Goal: Information Seeking & Learning: Compare options

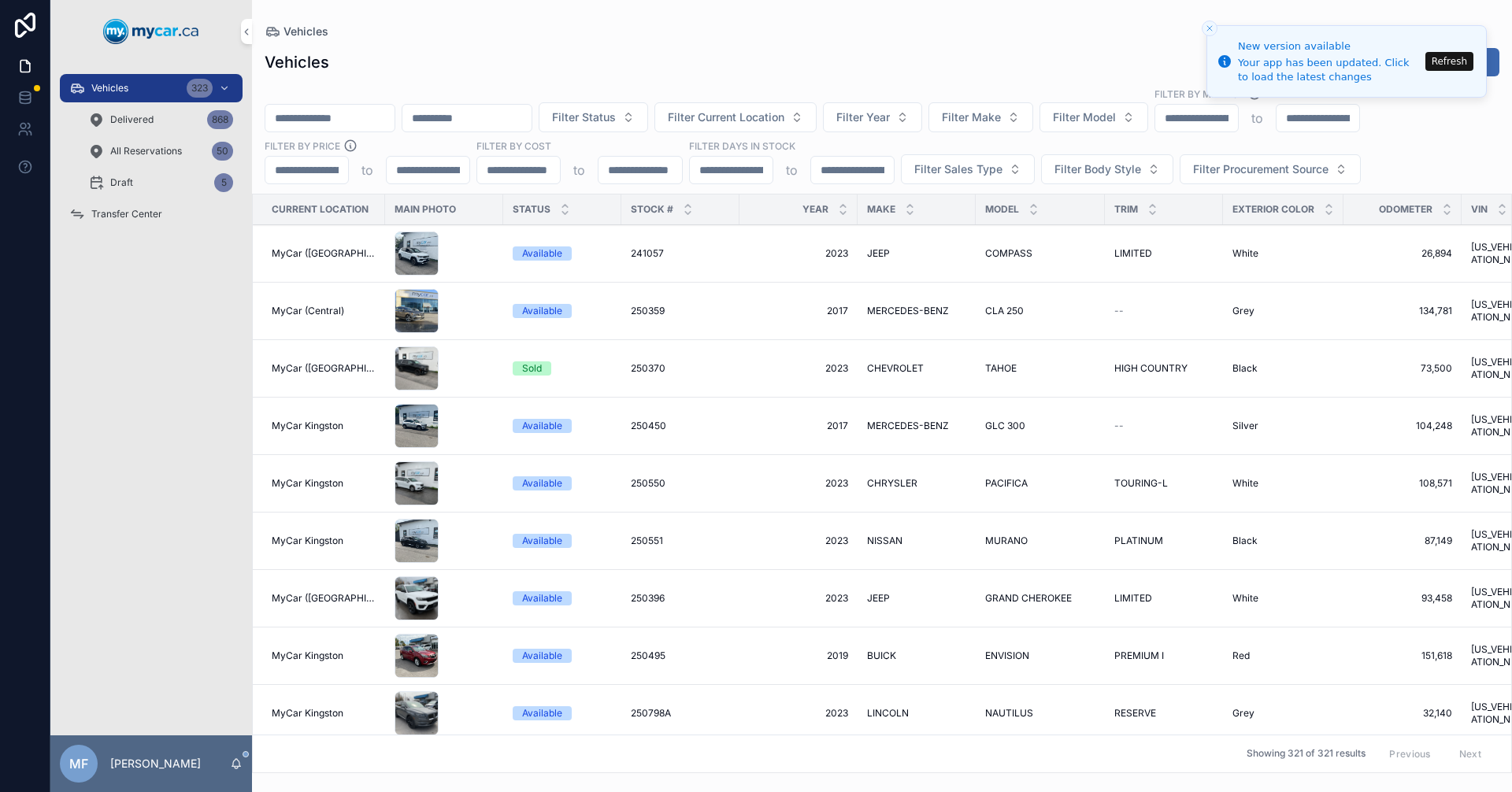
click at [119, 93] on span "Vehicles" at bounding box center [110, 87] width 37 height 12
click at [1439, 61] on button "Refresh" at bounding box center [1449, 62] width 48 height 19
click at [785, 123] on span "Filter Current Location" at bounding box center [726, 117] width 117 height 16
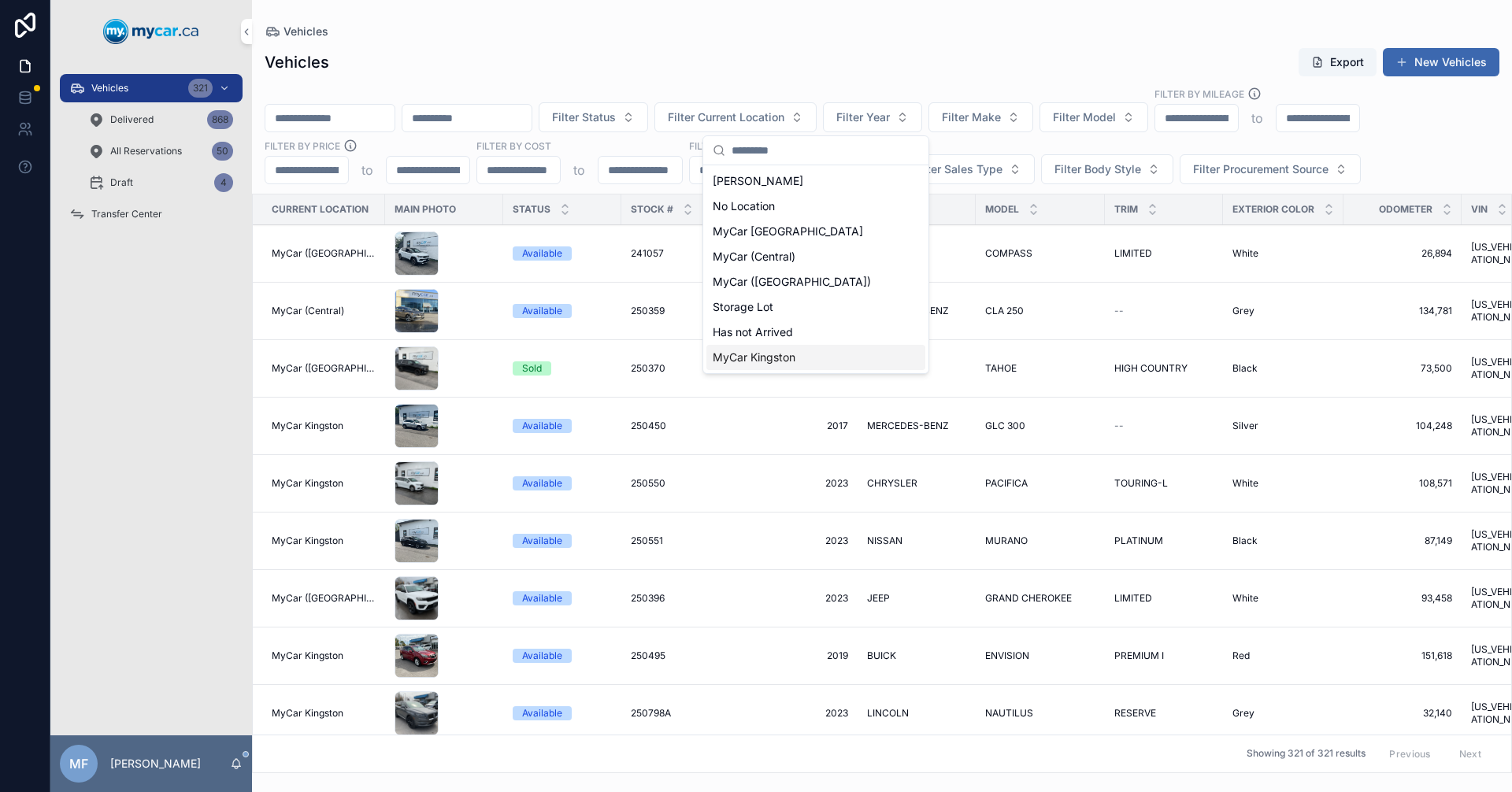
click at [777, 352] on span "MyCar Kingston" at bounding box center [754, 358] width 82 height 16
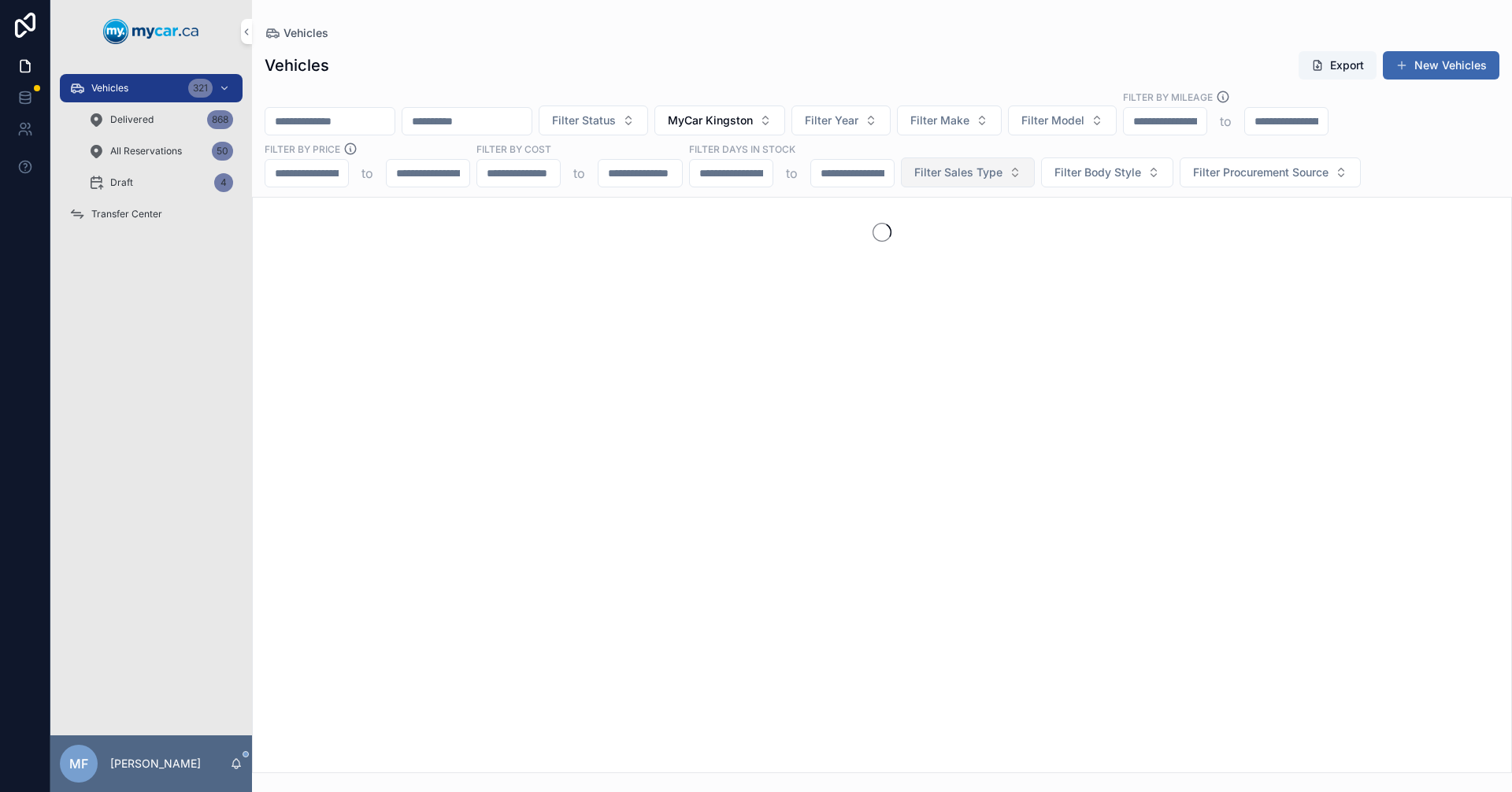
click at [949, 171] on span "Filter Sales Type" at bounding box center [959, 172] width 88 height 16
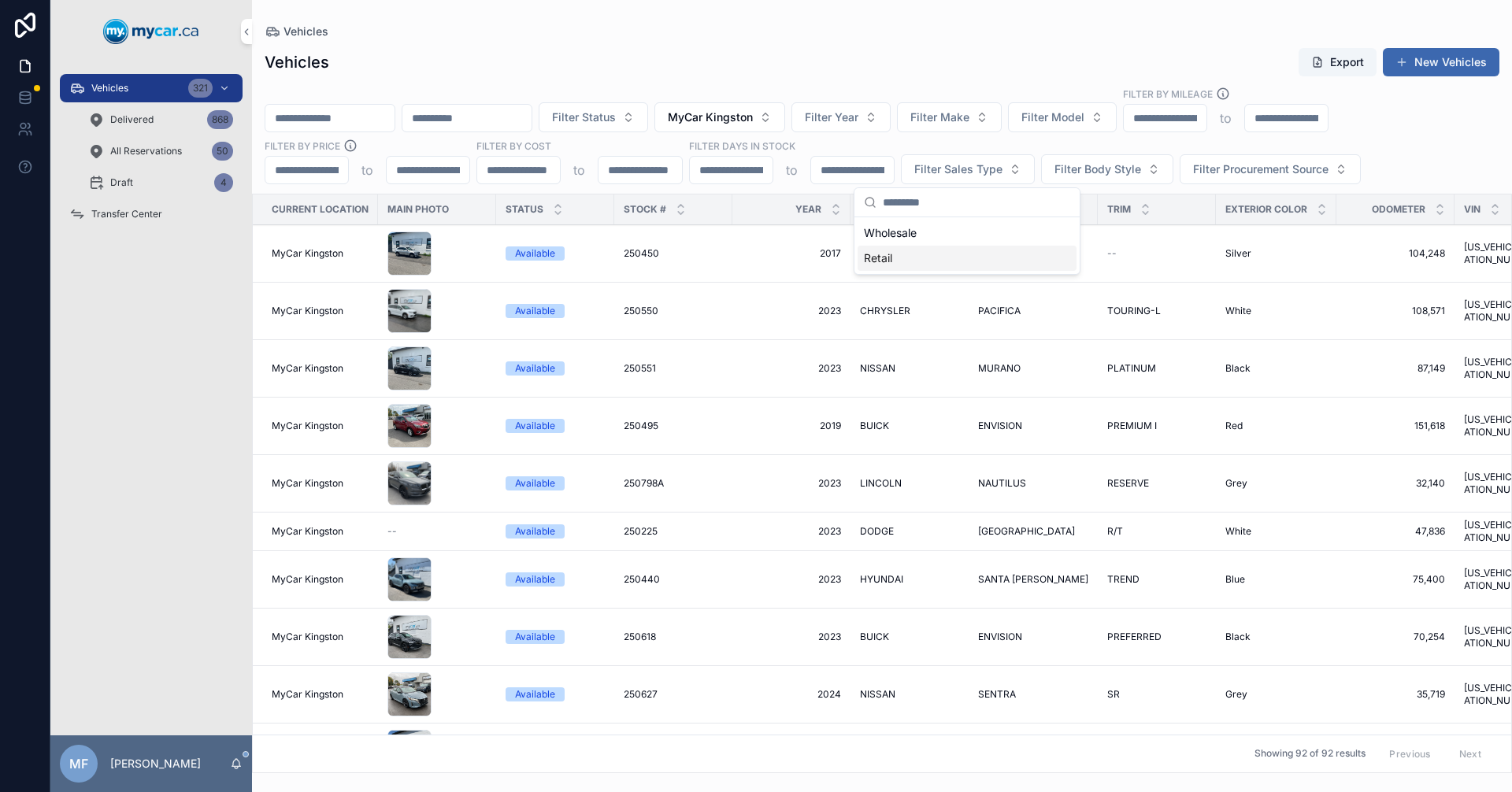
click at [880, 260] on div "Retail" at bounding box center [967, 257] width 219 height 25
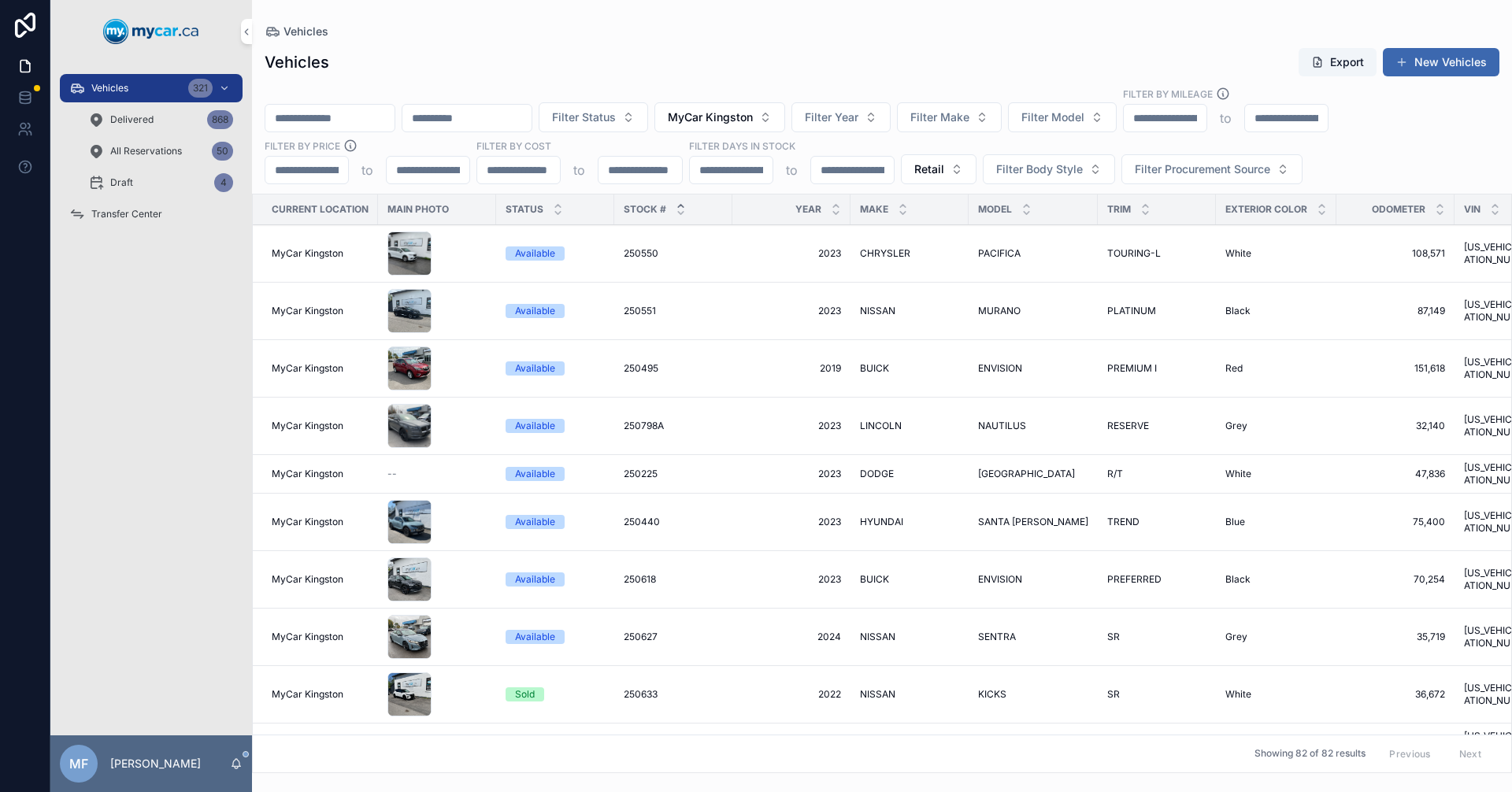
click at [682, 206] on icon "scrollable content" at bounding box center [681, 206] width 6 height 3
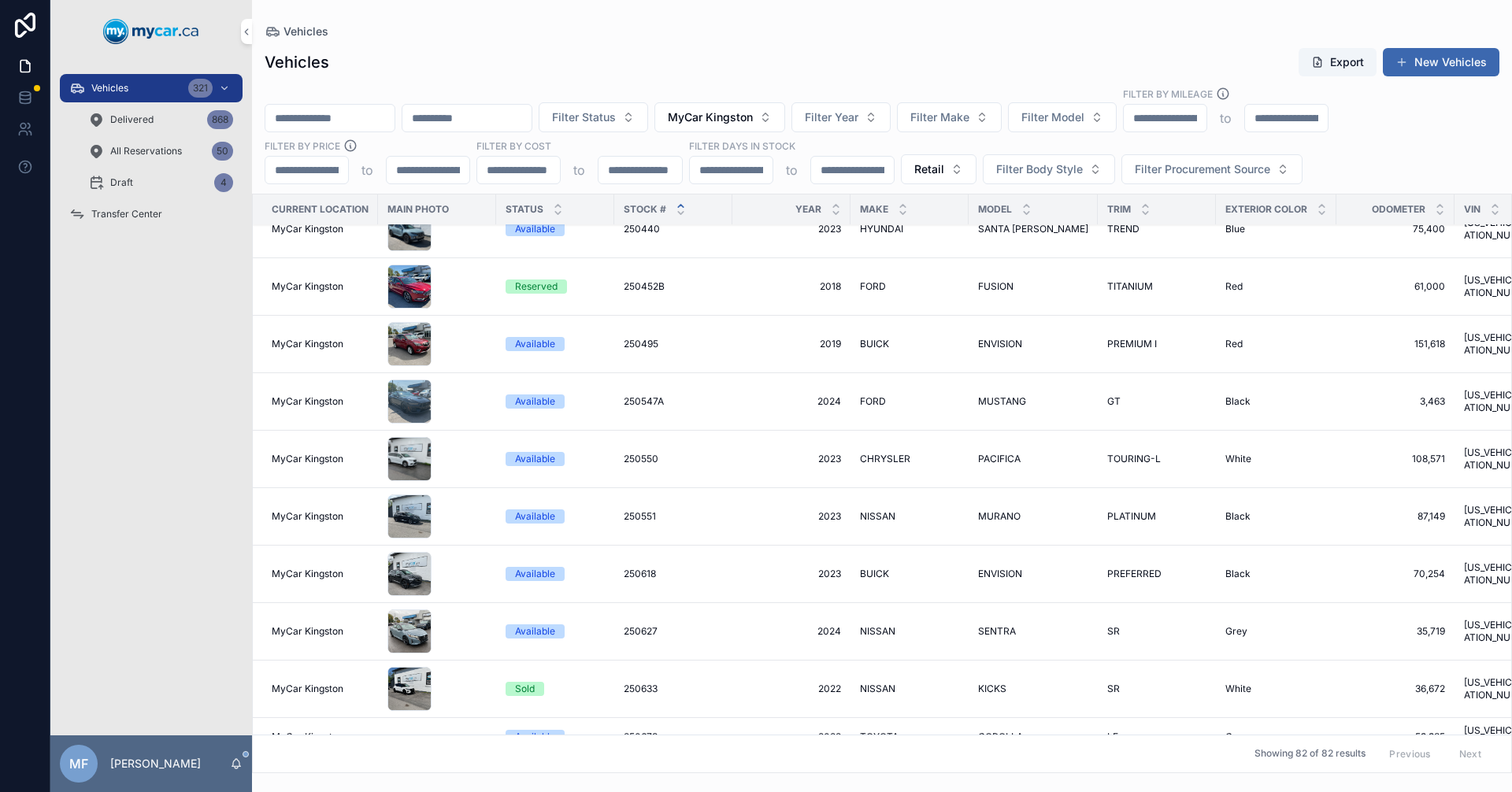
scroll to position [79, 0]
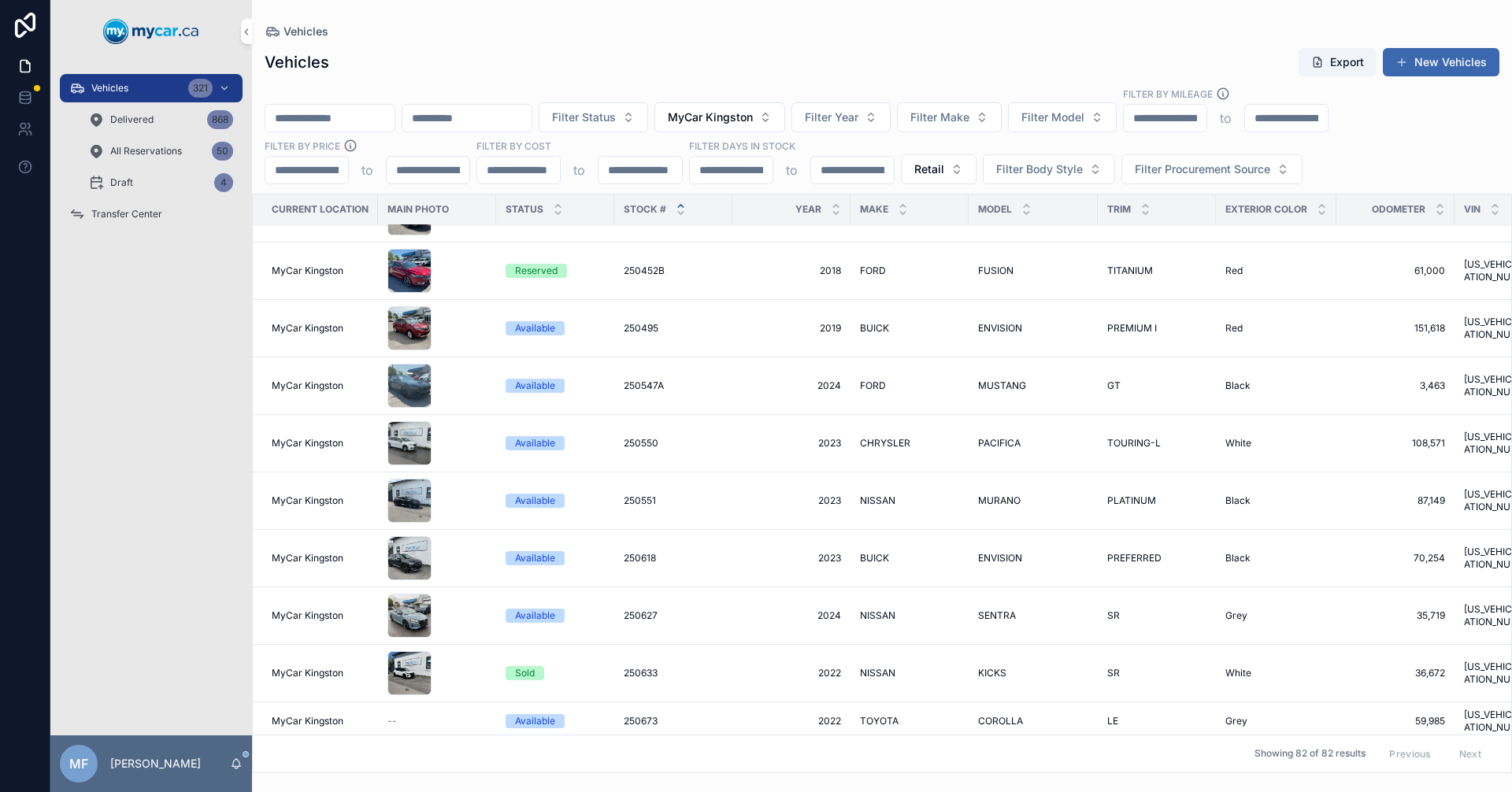
click at [739, 443] on td "2023 2023" at bounding box center [791, 443] width 118 height 57
click at [649, 437] on span "250550" at bounding box center [640, 443] width 35 height 12
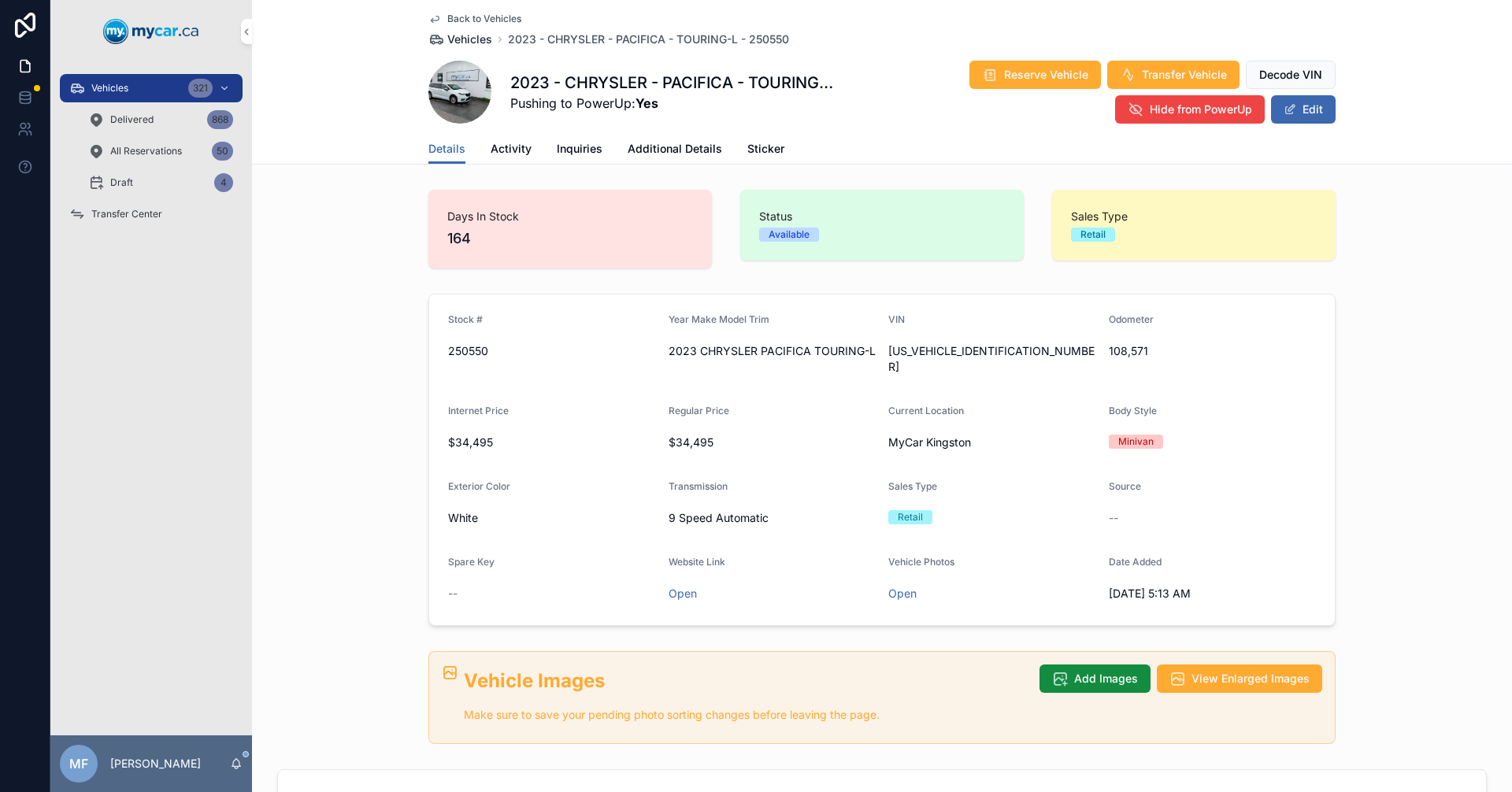
click at [468, 42] on span "Vehicles" at bounding box center [470, 39] width 45 height 16
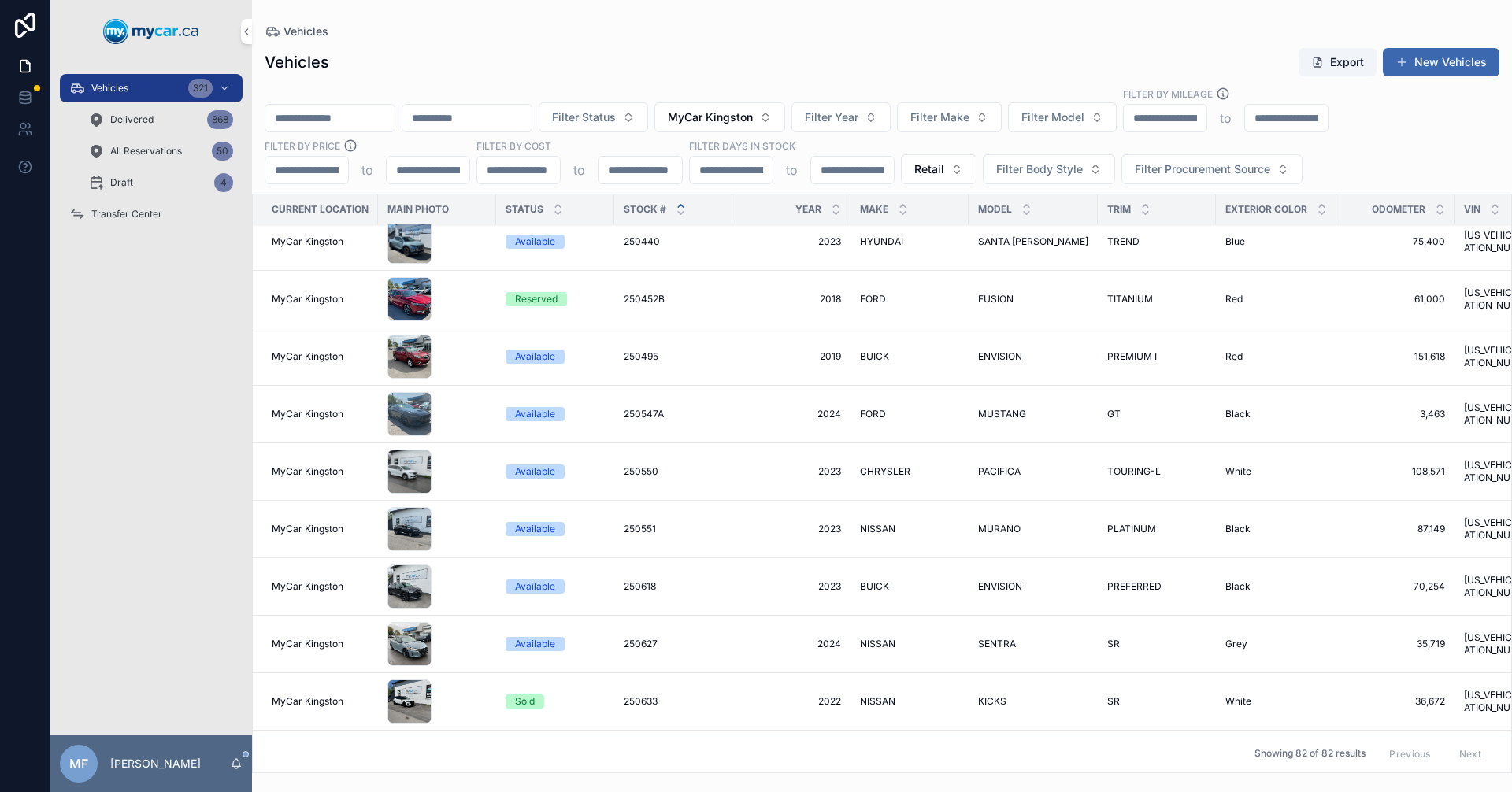
scroll to position [79, 0]
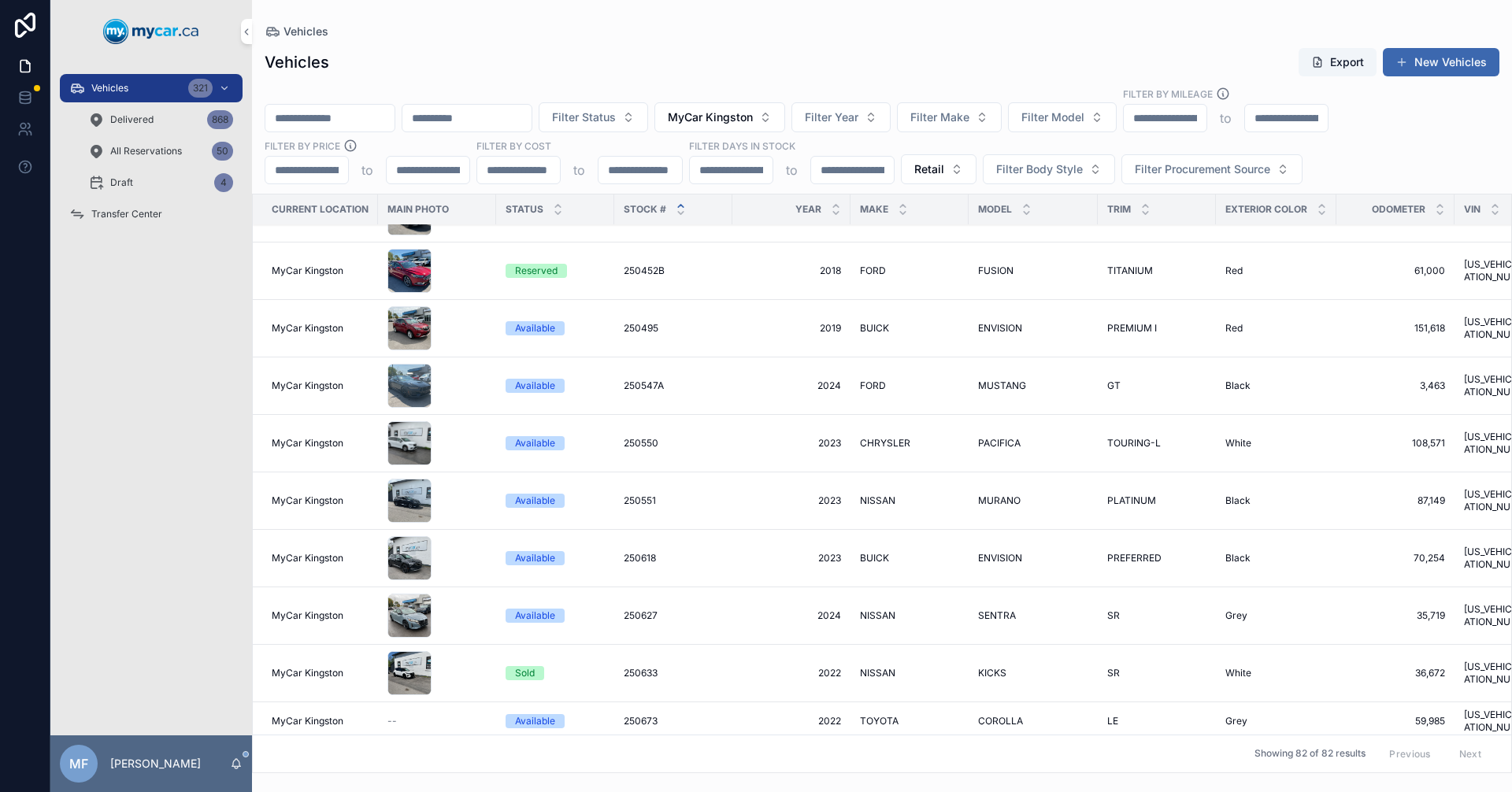
click at [719, 610] on div "250627 250627" at bounding box center [673, 615] width 99 height 12
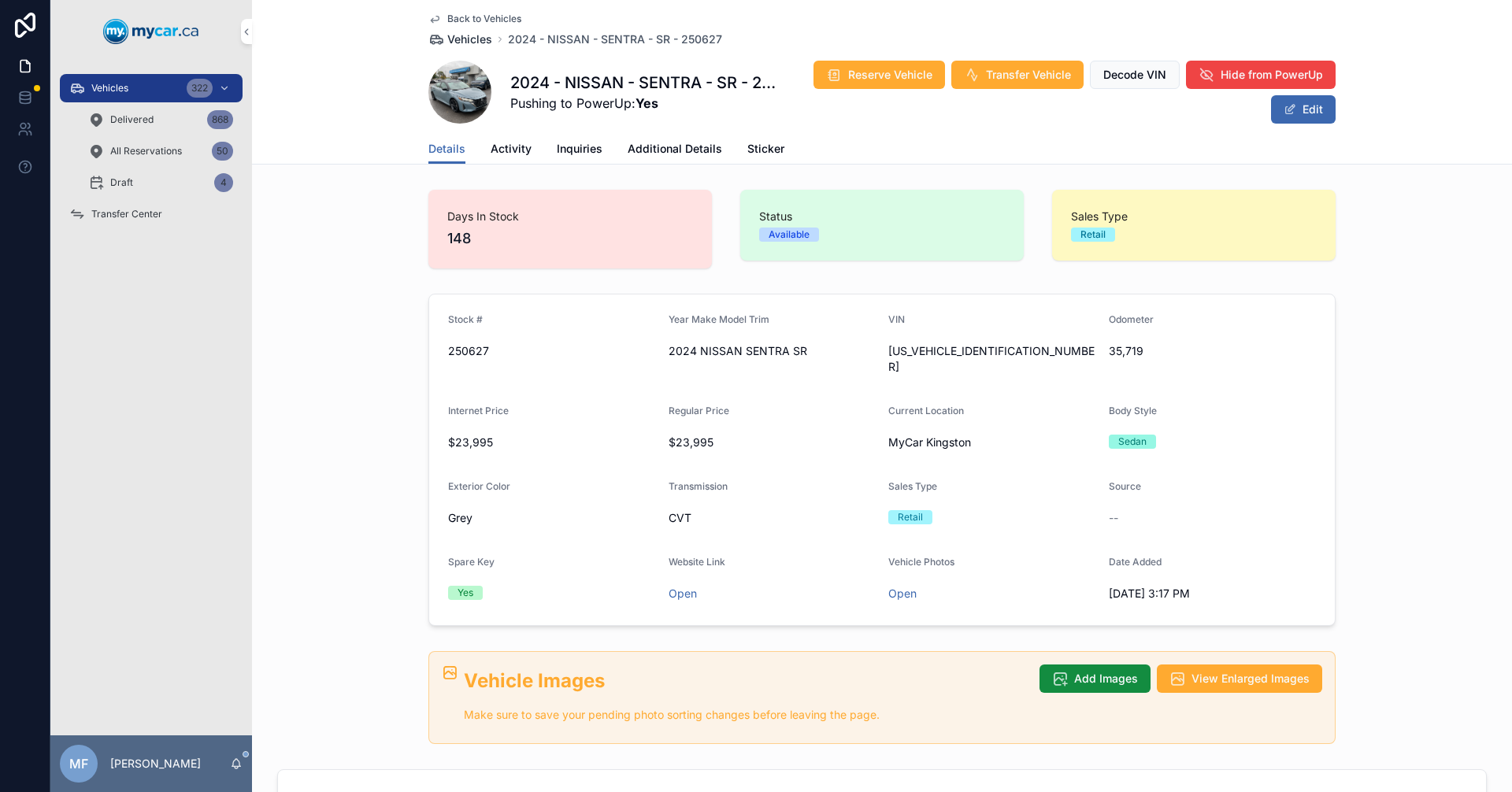
click at [464, 43] on span "Vehicles" at bounding box center [470, 39] width 45 height 16
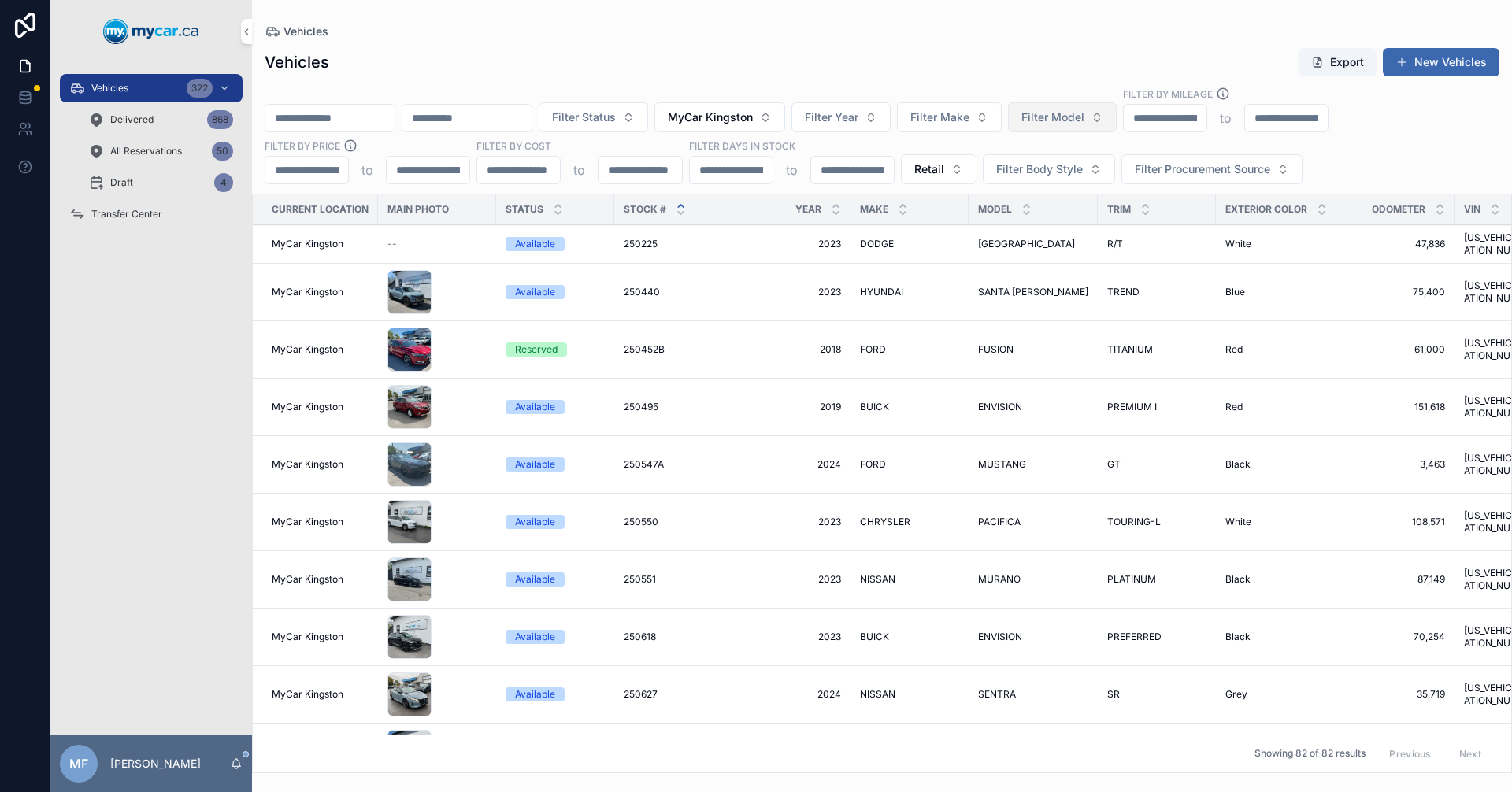
click at [1117, 125] on button "Filter Model" at bounding box center [1063, 117] width 109 height 30
type input "*****"
click at [1058, 180] on span "ATLAS" at bounding box center [1055, 181] width 36 height 16
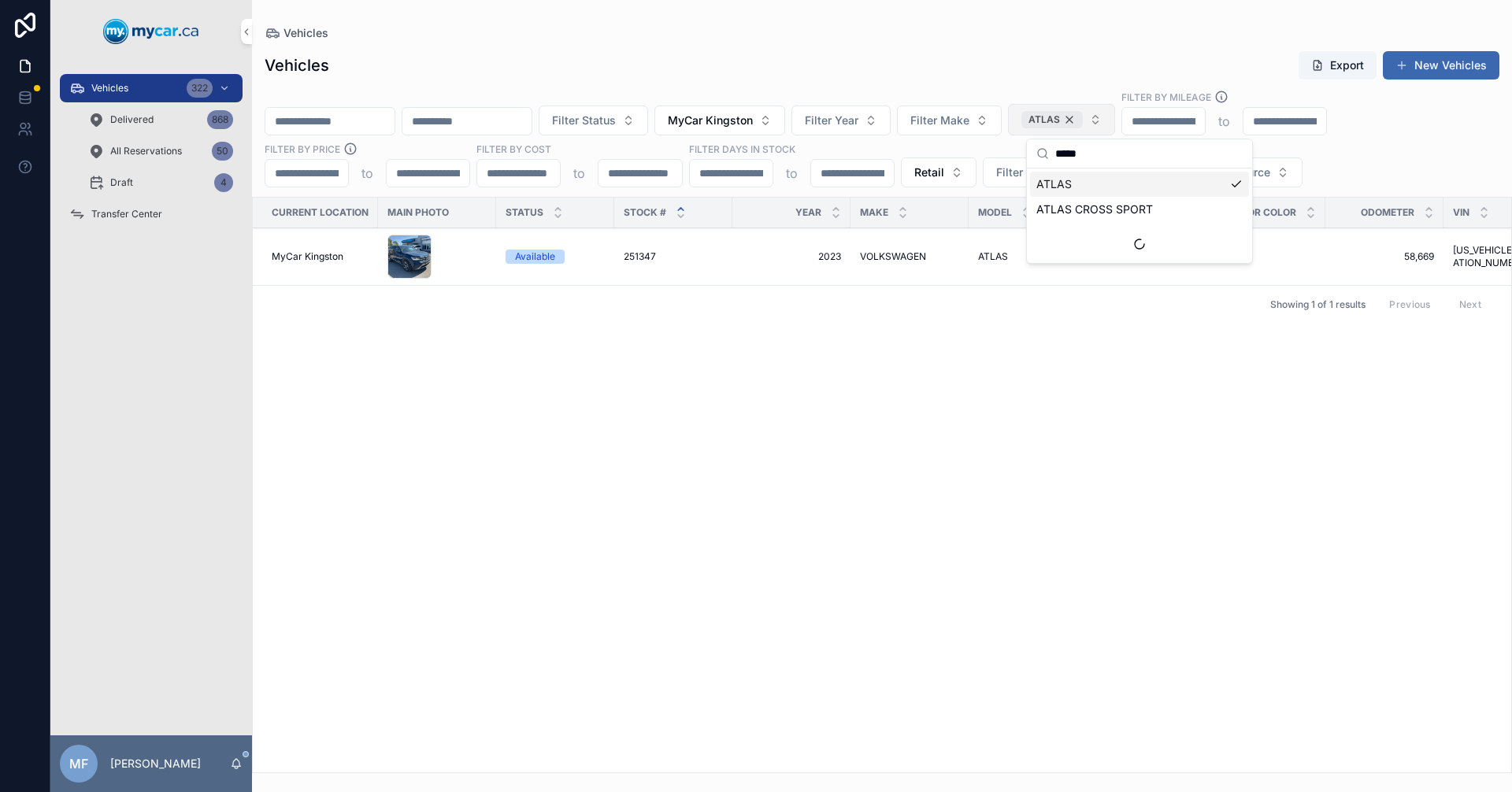
click at [1083, 120] on div "ATLAS" at bounding box center [1052, 120] width 62 height 18
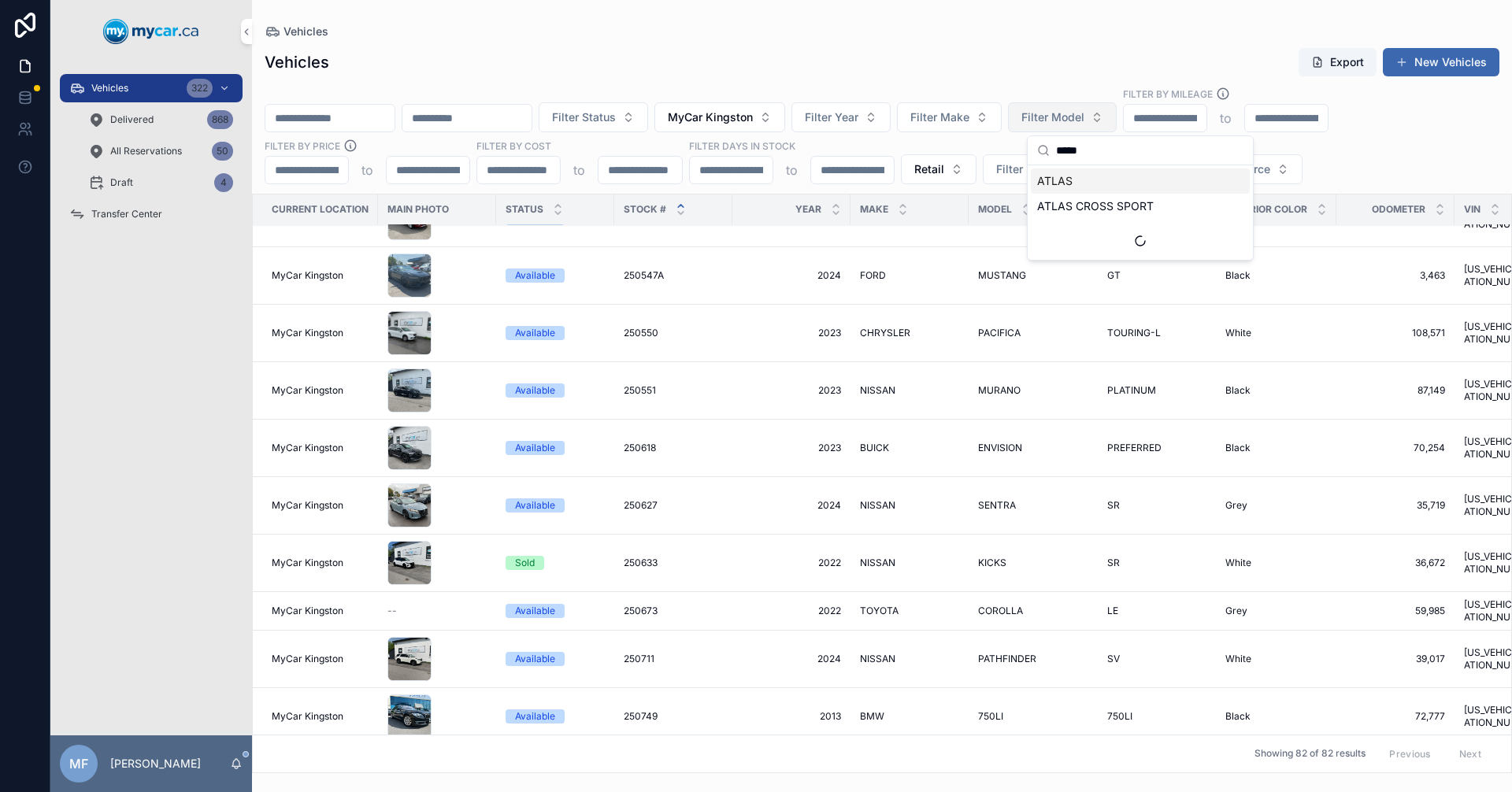
scroll to position [236, 0]
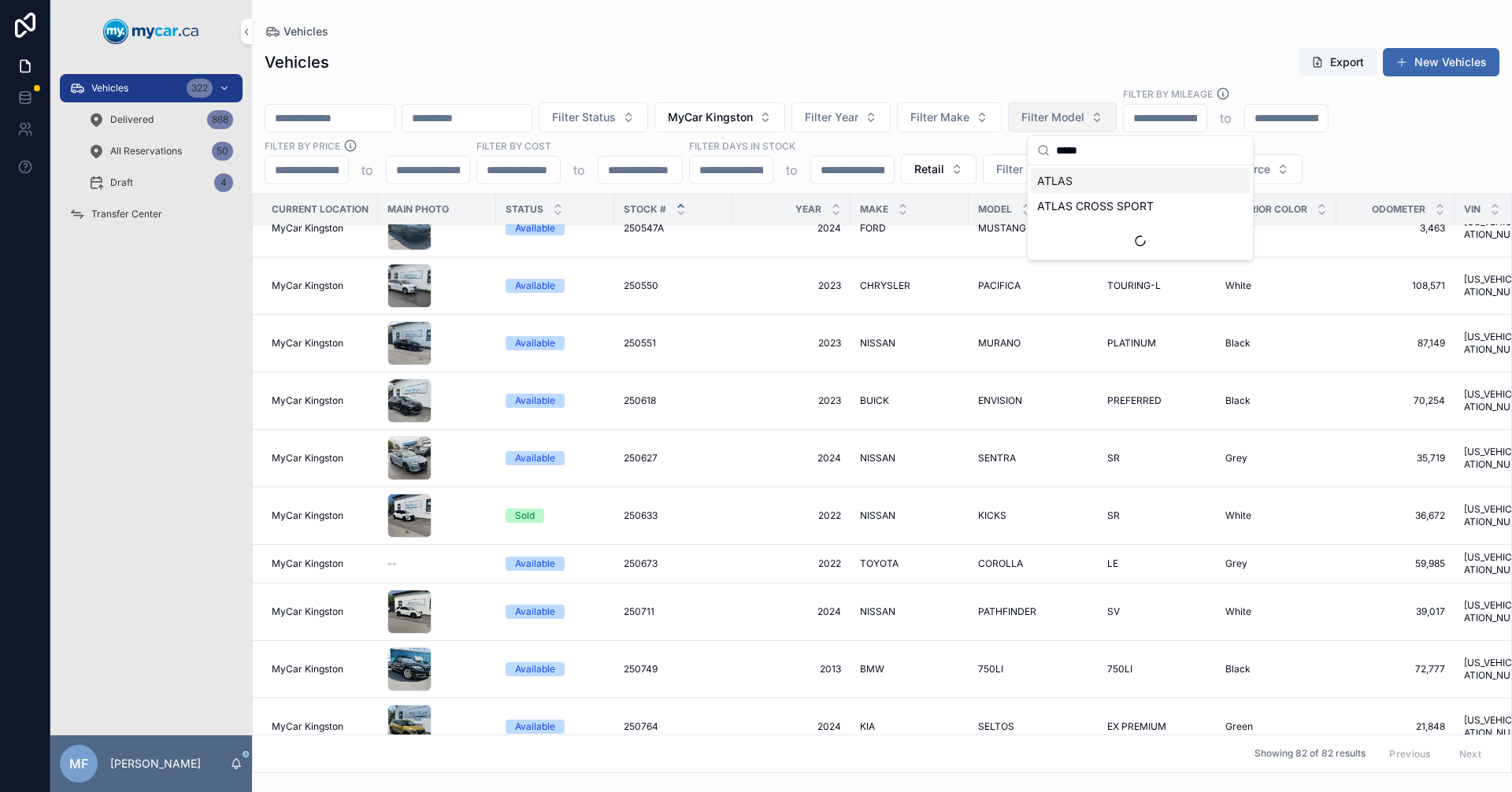
click at [685, 558] on div "250673 250673" at bounding box center [673, 564] width 99 height 12
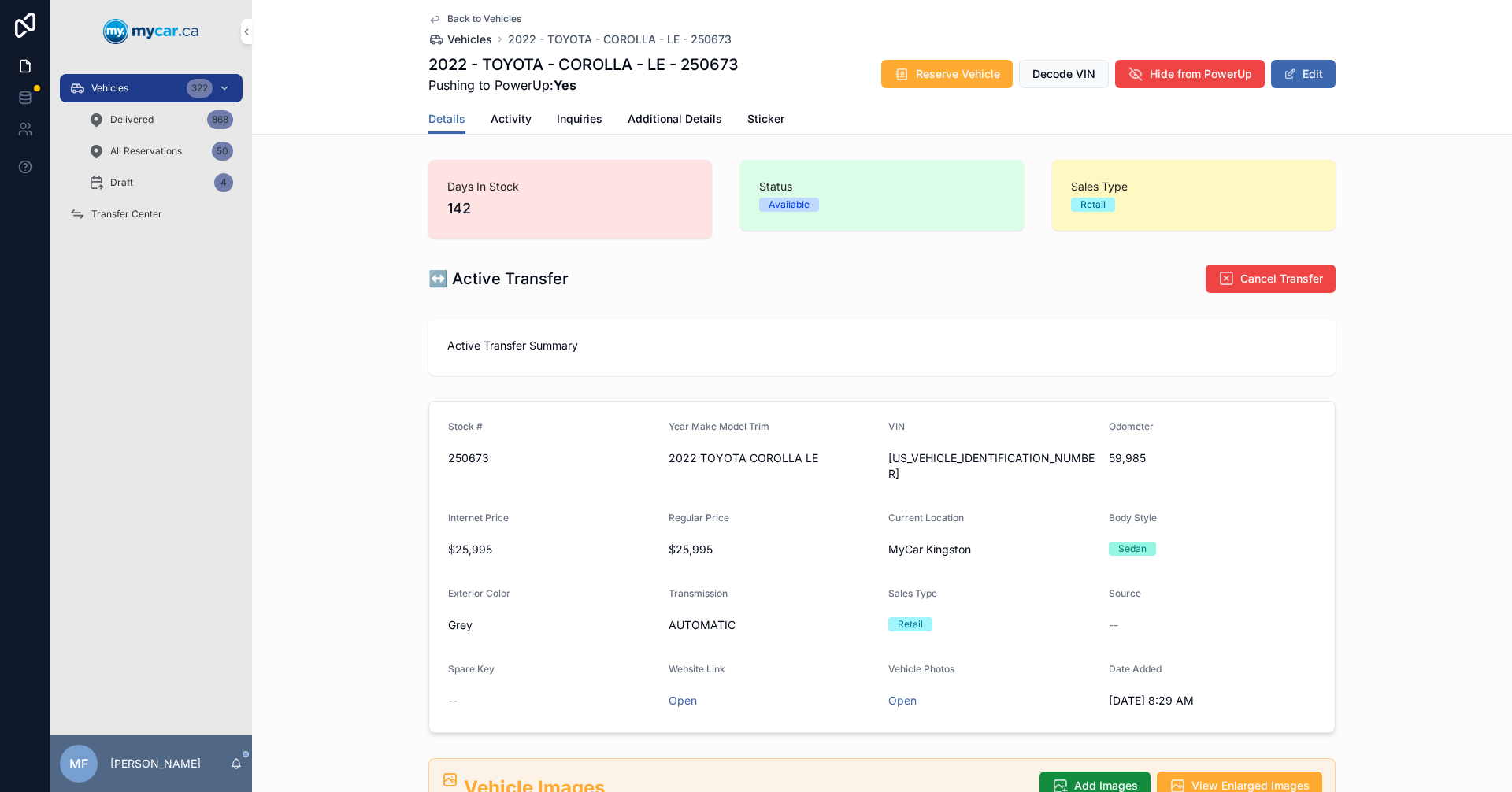
click at [468, 36] on span "Vehicles" at bounding box center [470, 39] width 45 height 16
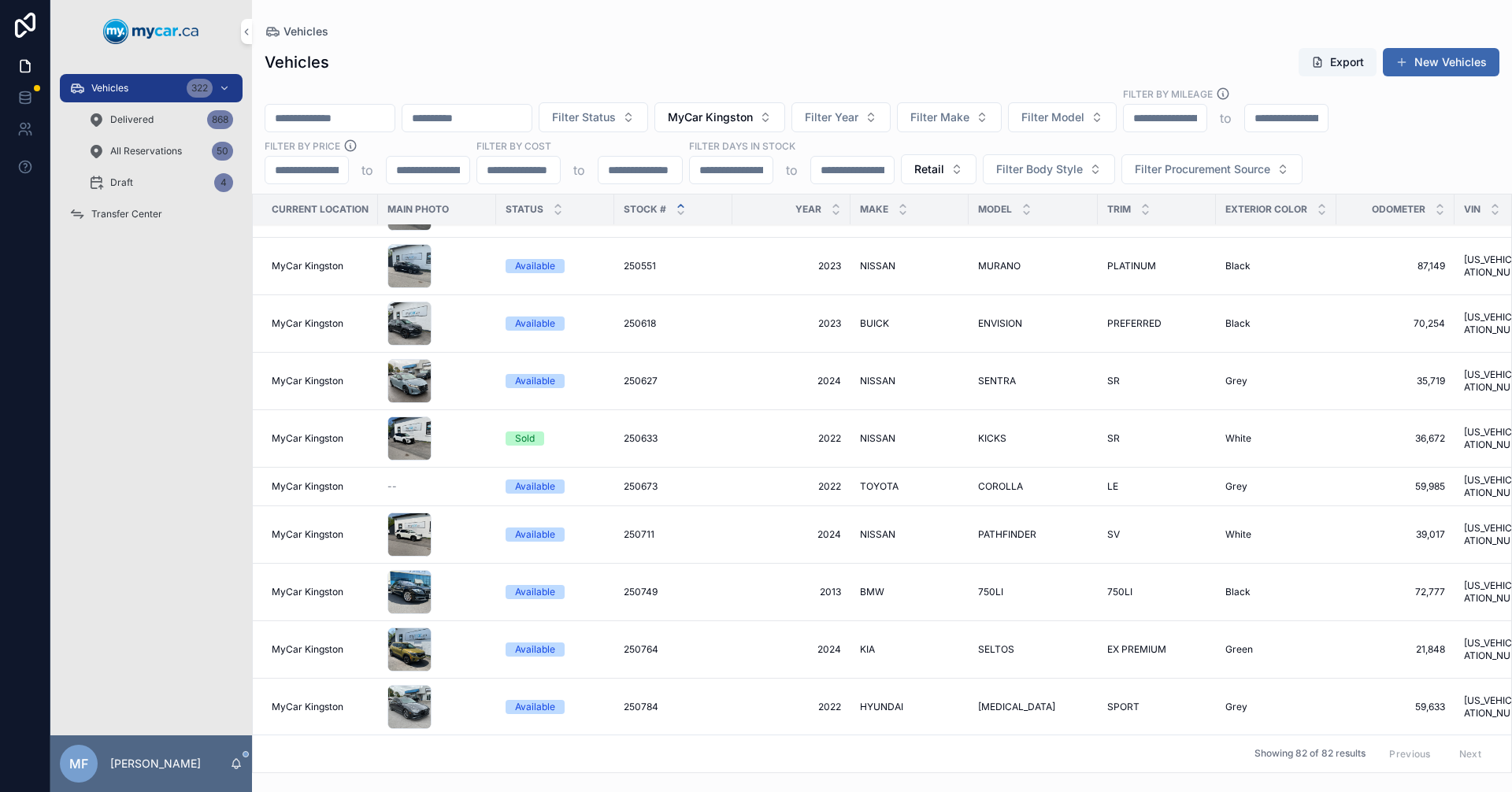
scroll to position [315, 0]
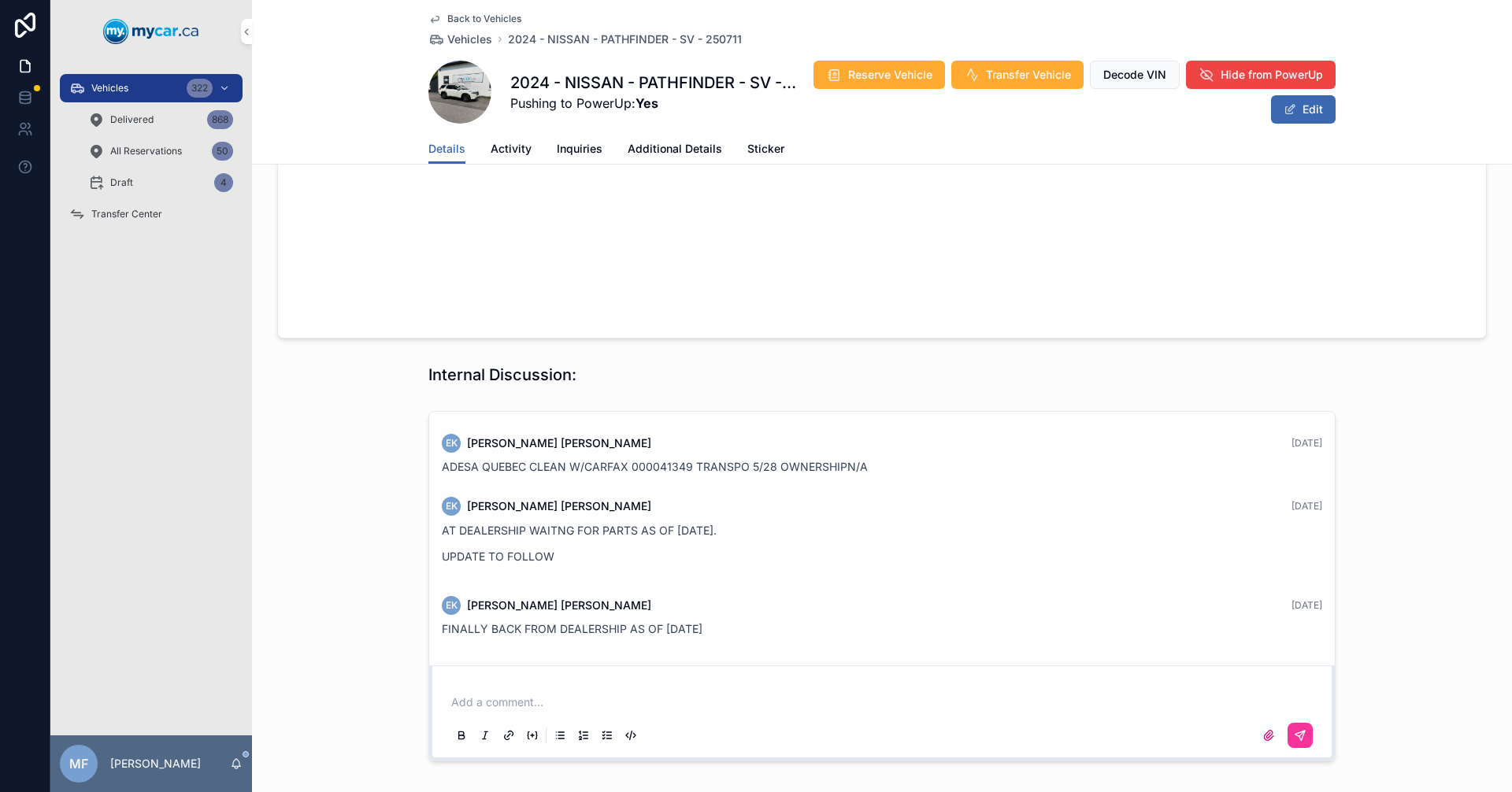
scroll to position [1316, 0]
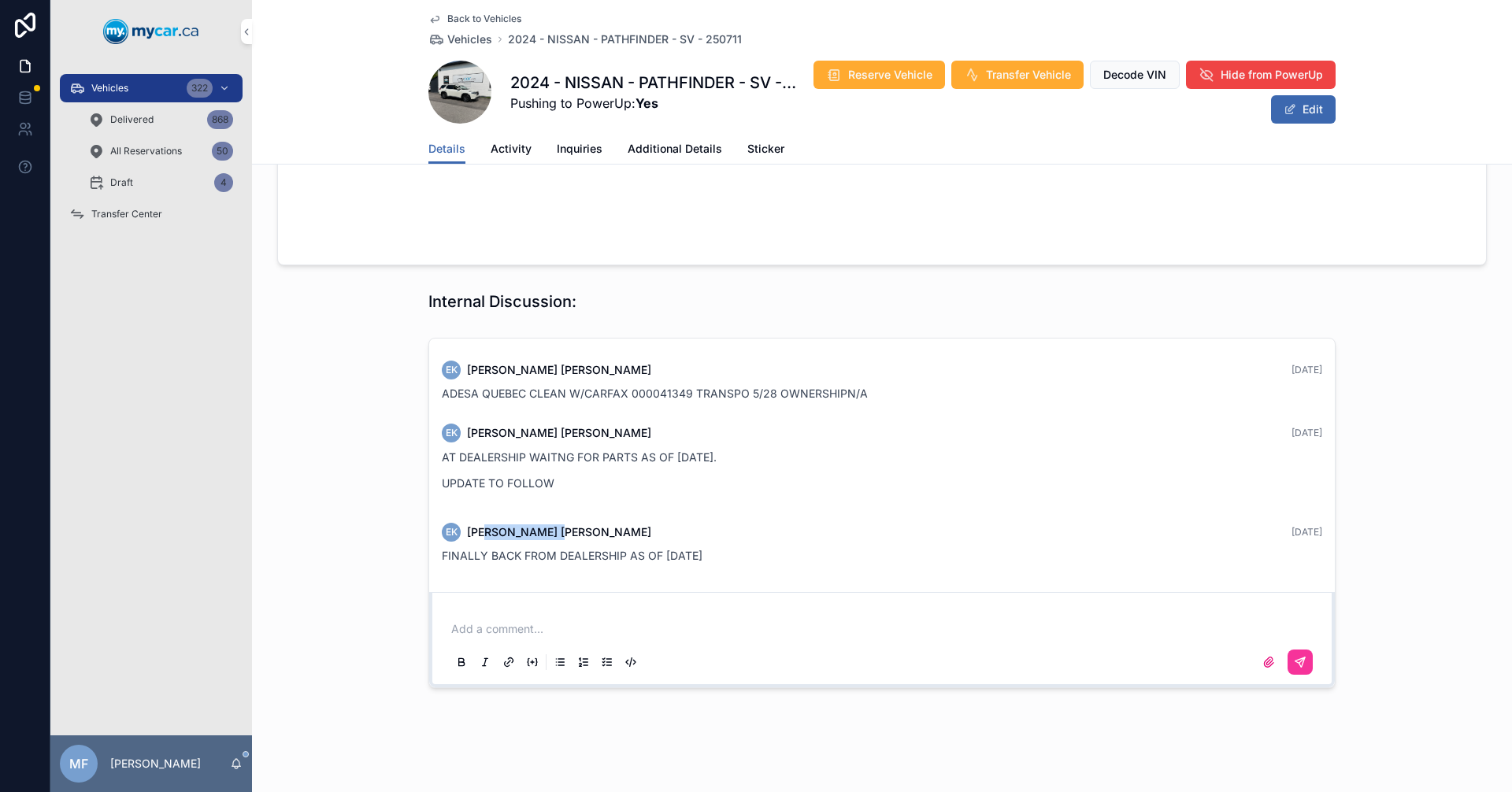
drag, startPoint x: 483, startPoint y: 527, endPoint x: 887, endPoint y: 541, distance: 404.2
click at [715, 529] on div "EK Erin Kohlsmith 2 months ago FINALLY BACK FROM DEALERSHIP AS OF AUG 7, 25" at bounding box center [882, 544] width 900 height 60
drag, startPoint x: 903, startPoint y: 547, endPoint x: 859, endPoint y: 518, distance: 52.7
click at [903, 549] on div "FINALLY BACK FROM DEALERSHIP AS OF AUG 7, 25" at bounding box center [882, 556] width 881 height 16
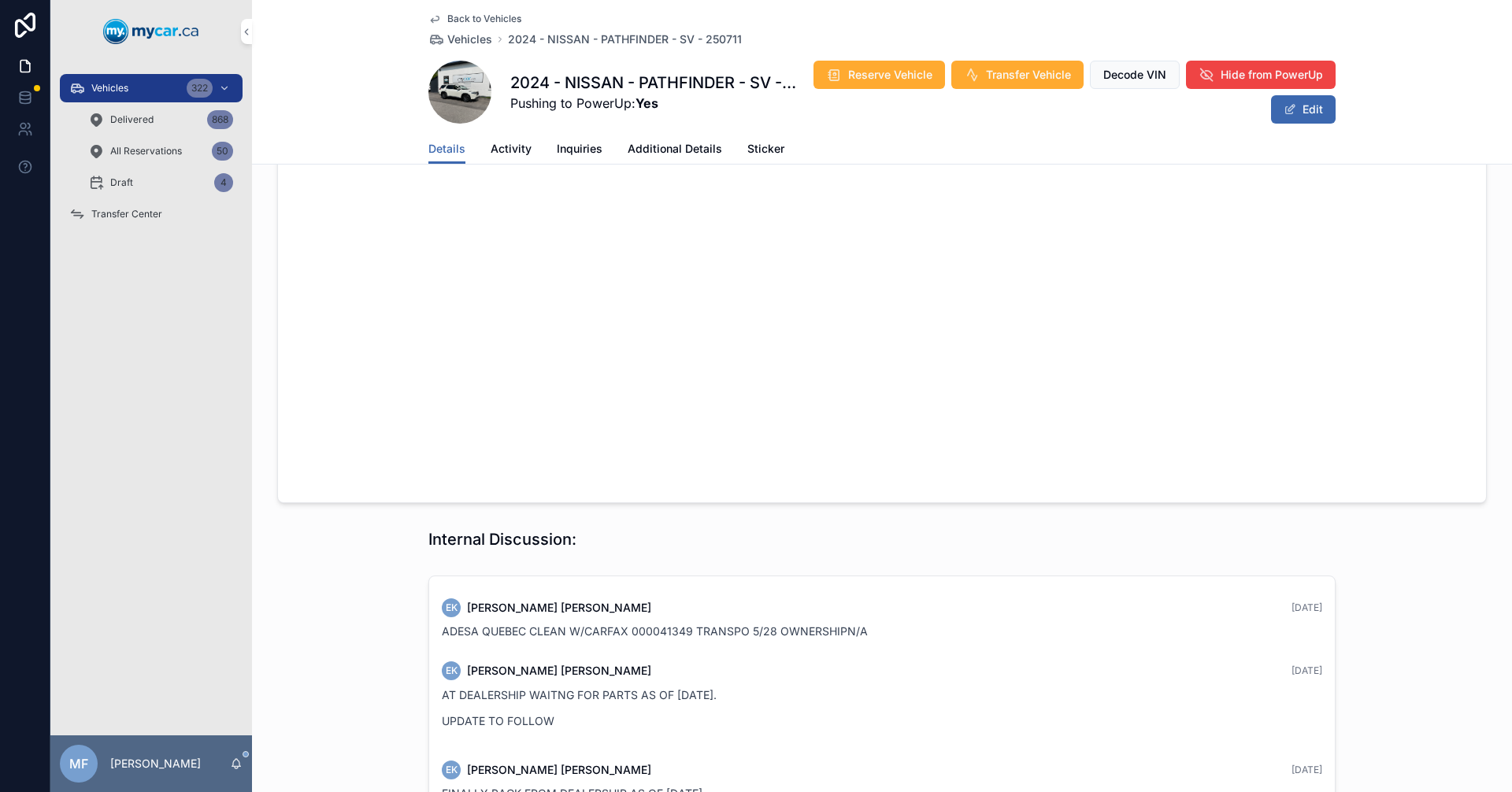
scroll to position [843, 0]
